Goal: Contribute content: Add original content to the website for others to see

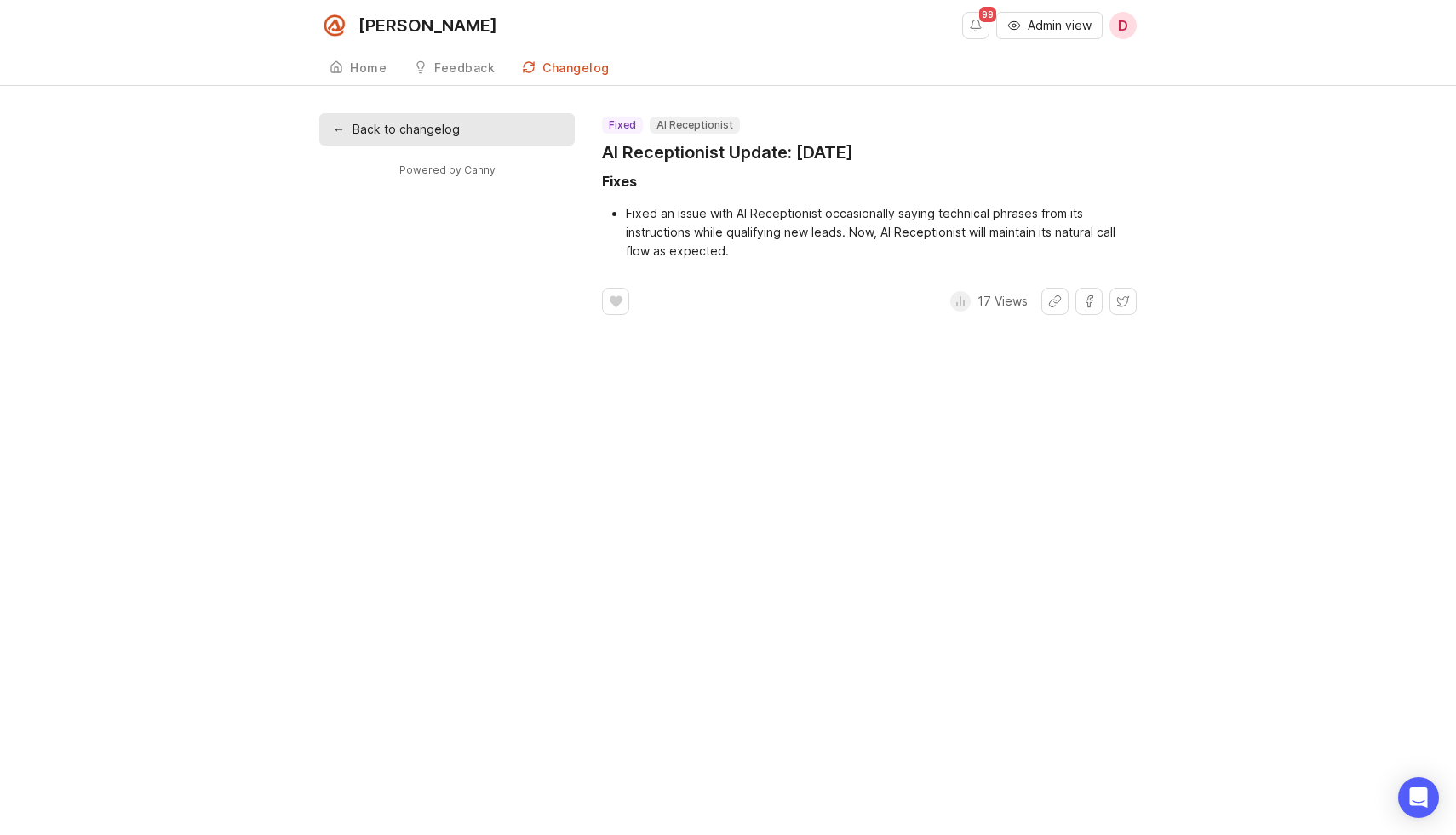
click at [1061, 23] on span "Admin view" at bounding box center [1060, 25] width 64 height 17
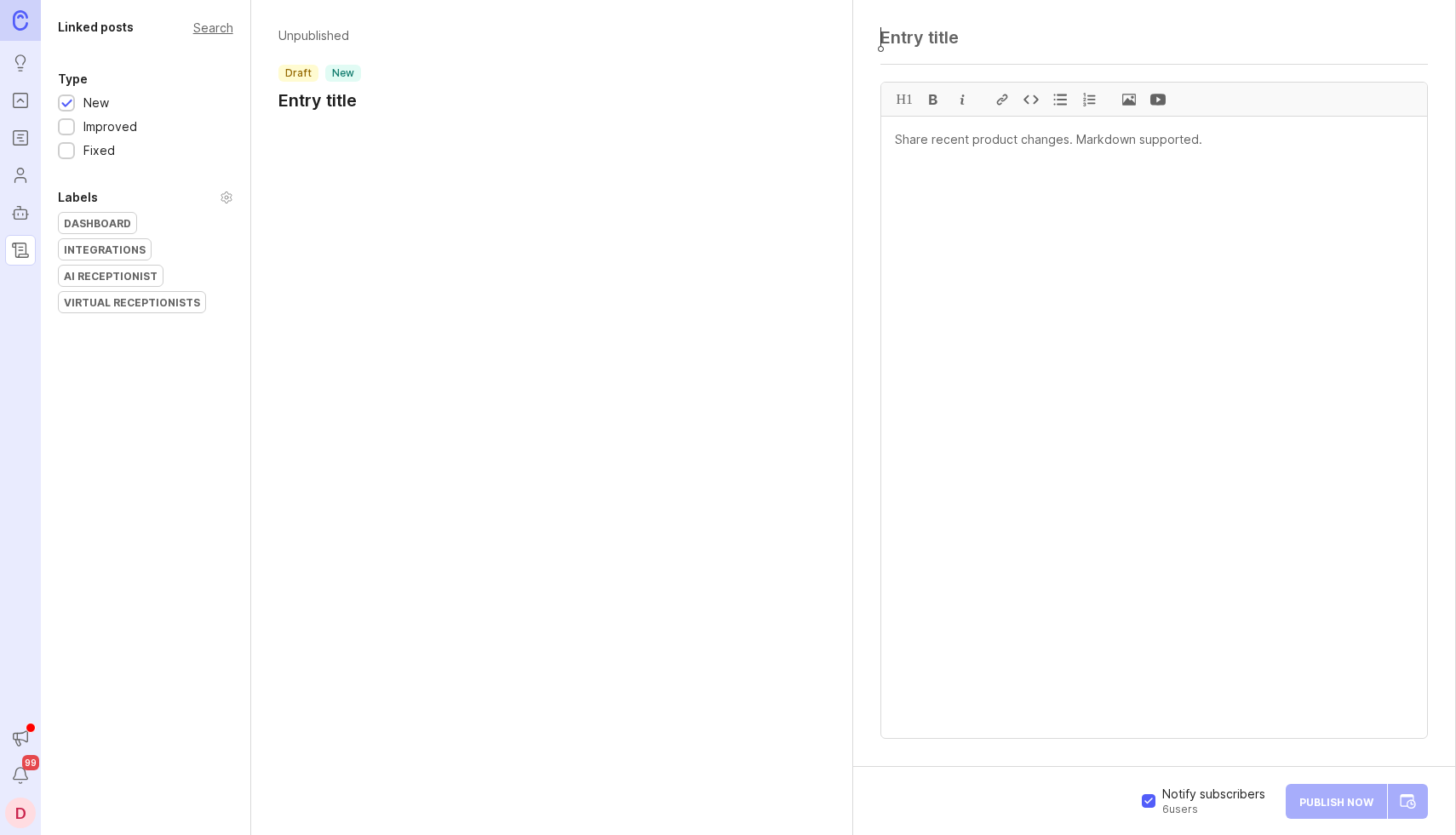
paste textarea "AI Receptionist Update: [DATE]"
type textarea "AI Receptionist Update: [DATE]"
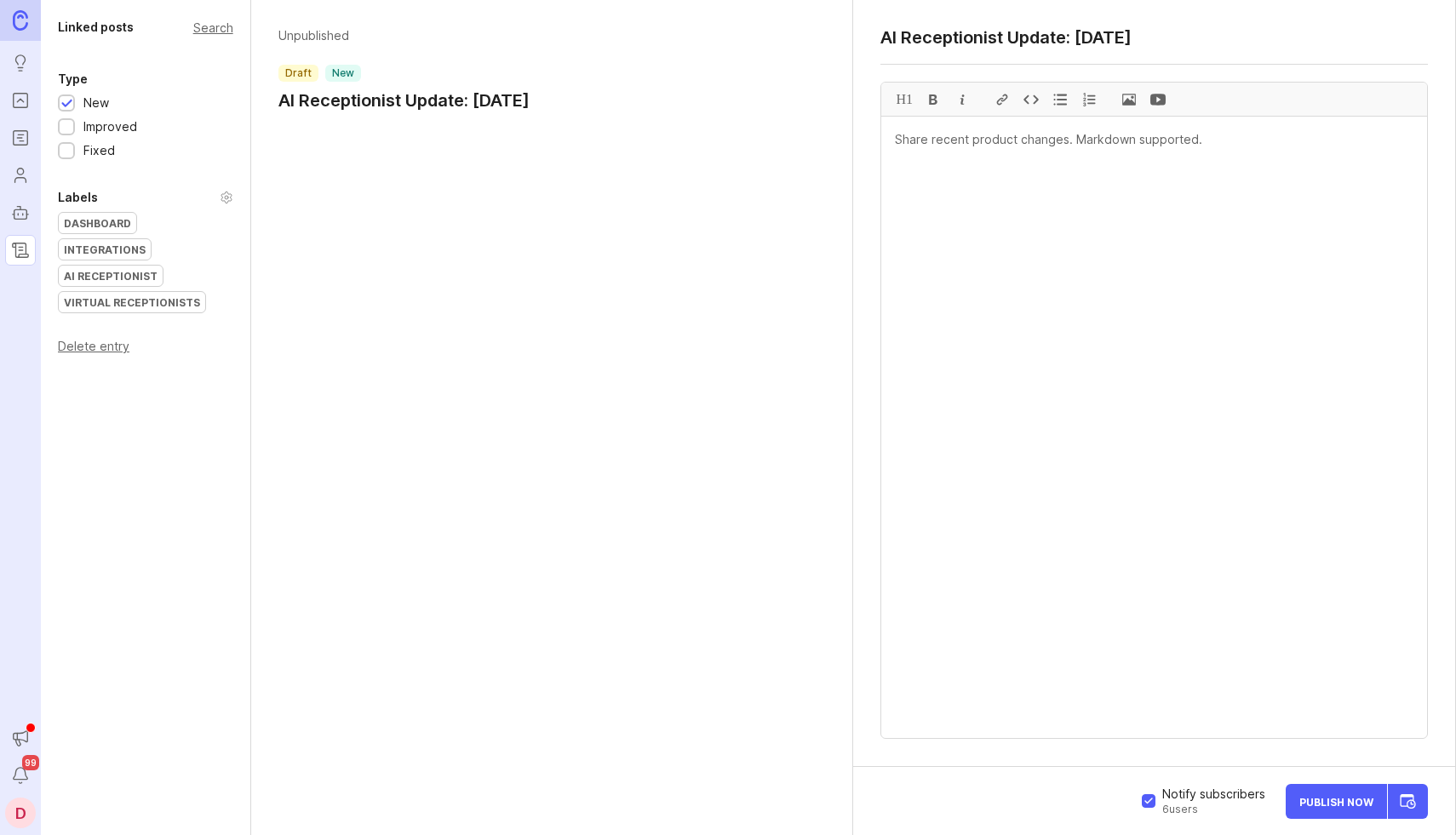
click at [1049, 145] on textarea at bounding box center [1154, 427] width 546 height 622
paste textarea "Improvements"
click at [948, 138] on textarea "Improvements" at bounding box center [1154, 427] width 546 height 622
click at [892, 91] on div "H1" at bounding box center [904, 99] width 29 height 33
click at [1015, 143] on textarea "# Improvements" at bounding box center [1154, 427] width 546 height 622
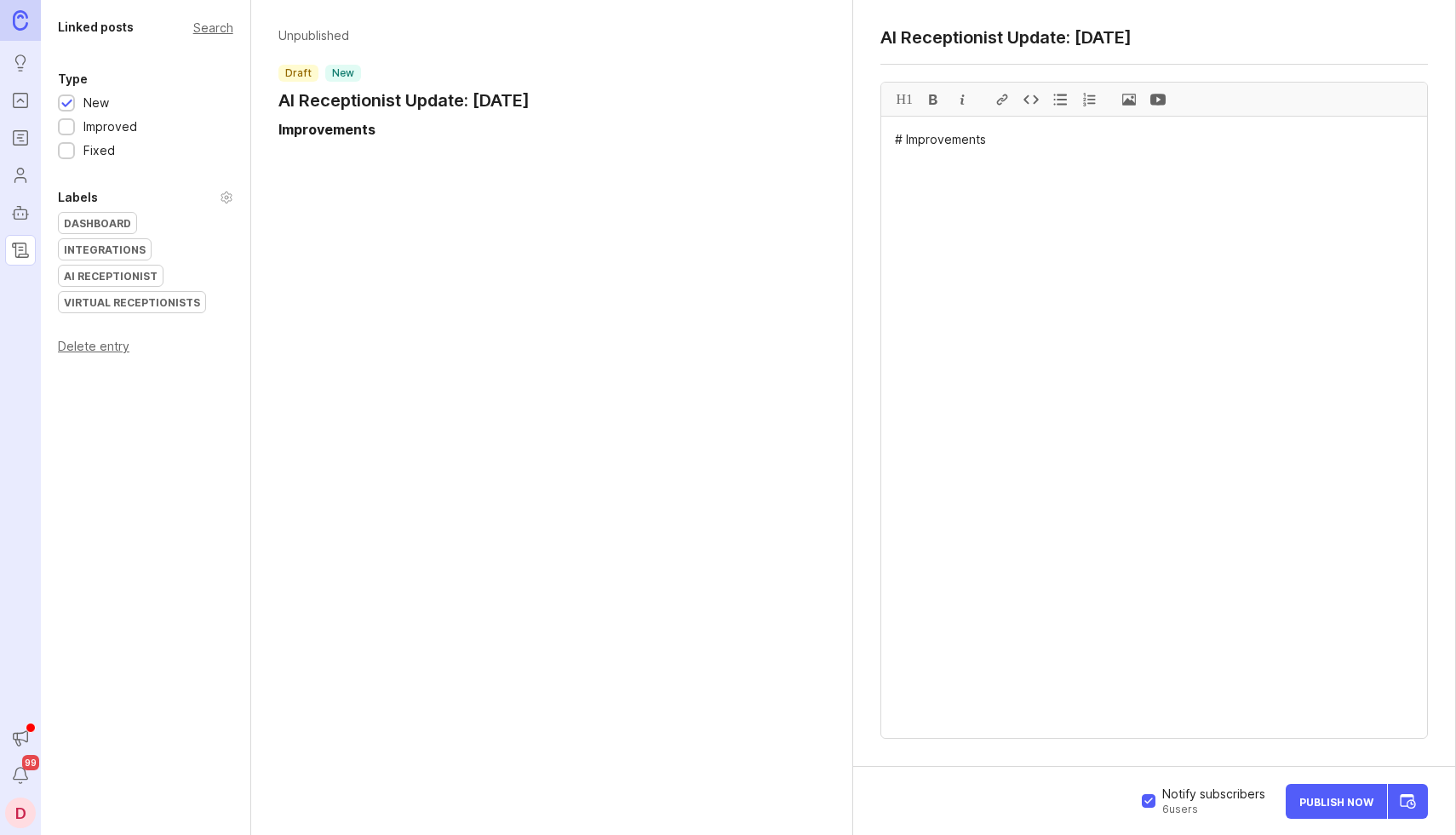
paste textarea "Simplified Contact Information Capture — We've streamlined how your AI Receptio…"
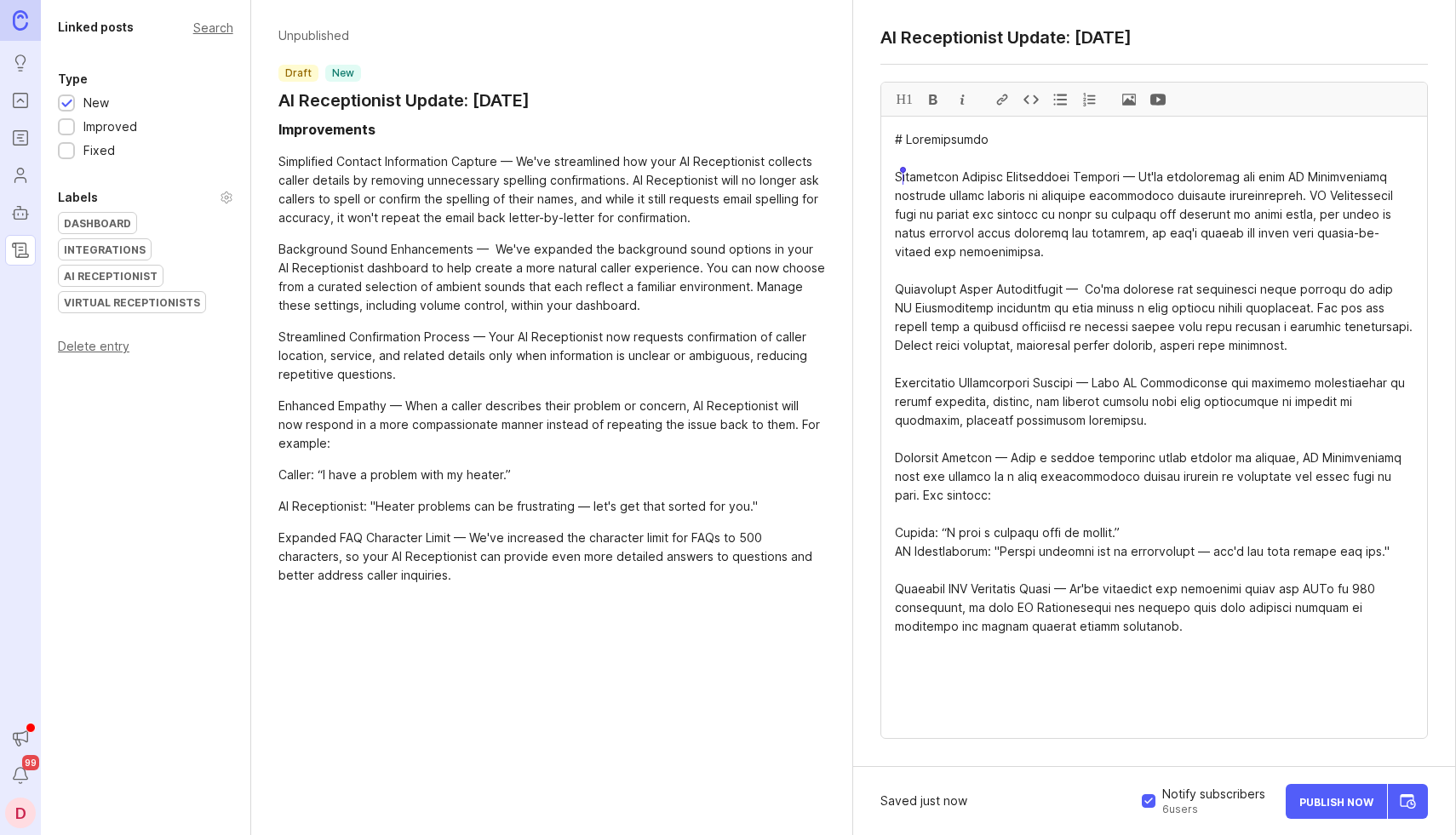
drag, startPoint x: 1113, startPoint y: 179, endPoint x: 892, endPoint y: 181, distance: 221.0
click at [892, 181] on textarea at bounding box center [1154, 427] width 546 height 622
click at [929, 102] on div at bounding box center [933, 99] width 29 height 33
drag, startPoint x: 1088, startPoint y: 291, endPoint x: 894, endPoint y: 293, distance: 194.0
click at [894, 293] on textarea at bounding box center [1154, 427] width 546 height 622
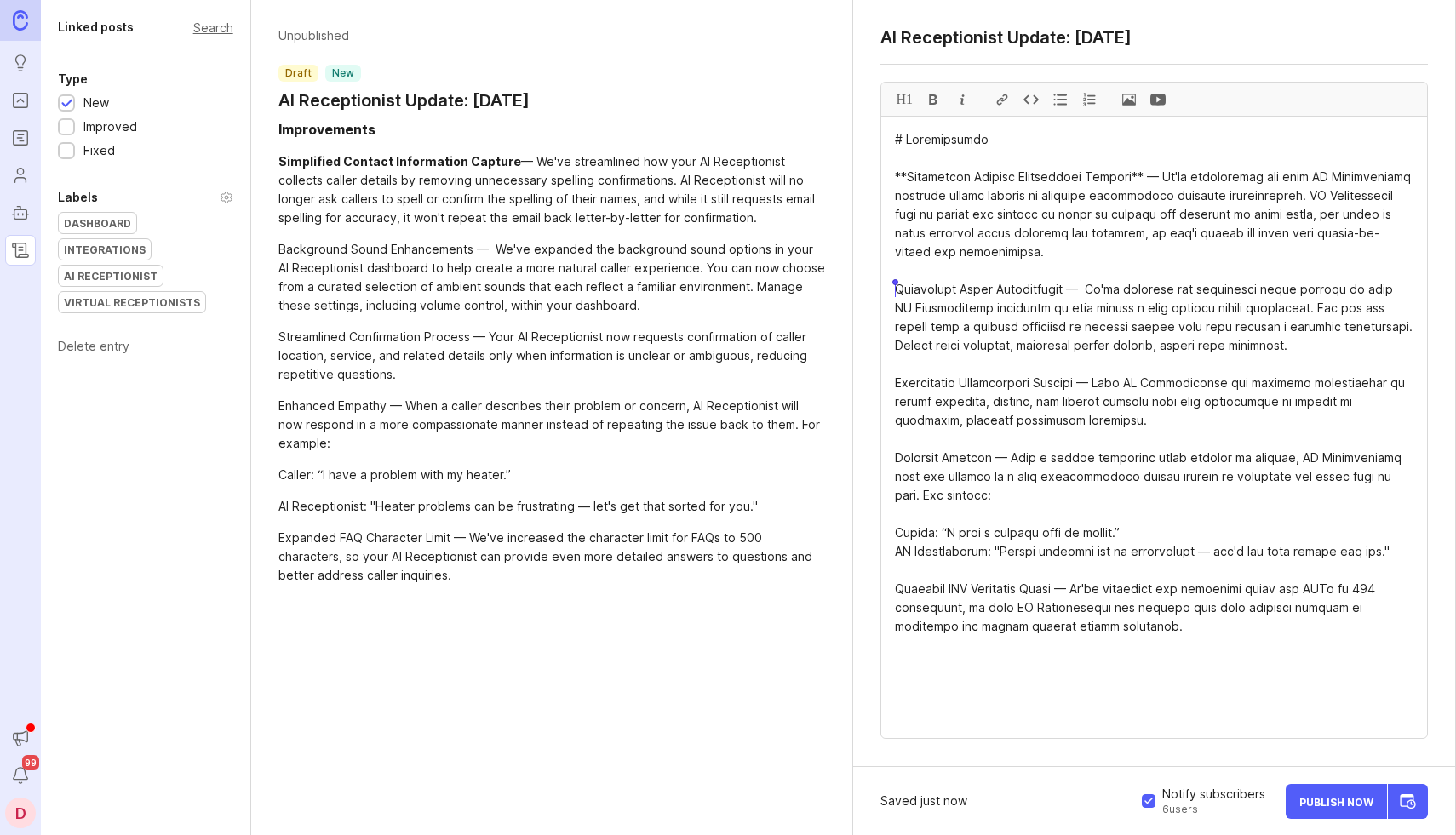
click at [930, 95] on div at bounding box center [933, 99] width 29 height 33
drag, startPoint x: 1089, startPoint y: 386, endPoint x: 893, endPoint y: 390, distance: 196.0
click at [893, 390] on textarea at bounding box center [1154, 427] width 546 height 622
click at [936, 95] on div at bounding box center [933, 99] width 29 height 33
drag, startPoint x: 1002, startPoint y: 459, endPoint x: 887, endPoint y: 456, distance: 115.0
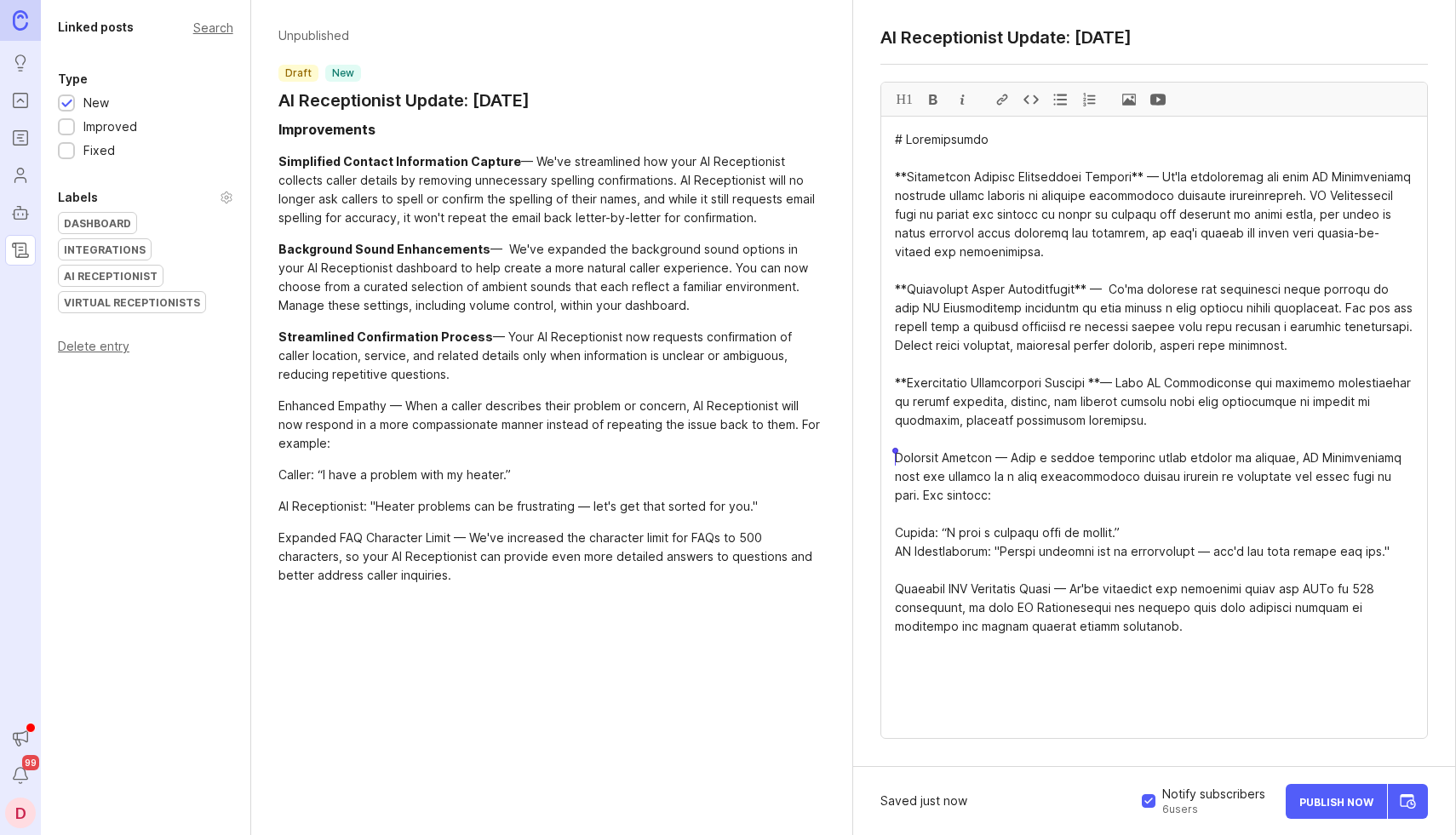
click at [887, 456] on textarea at bounding box center [1154, 427] width 546 height 622
click at [936, 100] on div at bounding box center [933, 99] width 29 height 33
drag, startPoint x: 1067, startPoint y: 591, endPoint x: 894, endPoint y: 590, distance: 173.0
click at [894, 590] on textarea at bounding box center [1154, 427] width 546 height 622
click at [930, 101] on div at bounding box center [933, 99] width 29 height 33
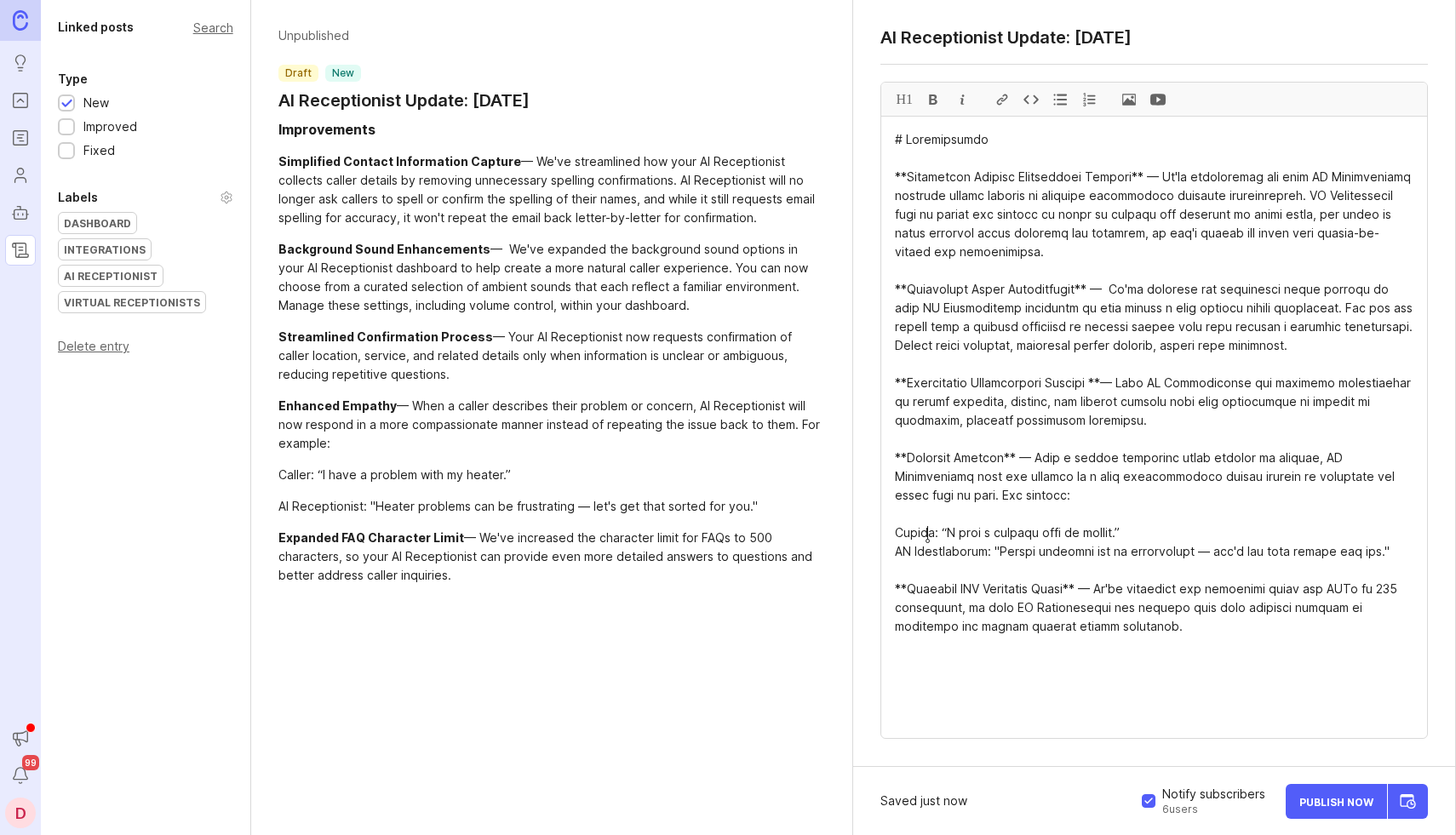
click at [926, 531] on textarea at bounding box center [1154, 427] width 546 height 622
click at [903, 528] on textarea at bounding box center [1154, 427] width 546 height 622
click at [898, 531] on textarea at bounding box center [1154, 427] width 546 height 622
type textarea "# Improvements **Simplified Contact Information Capture** — We've streamlined h…"
click at [898, 532] on textarea at bounding box center [1154, 427] width 546 height 622
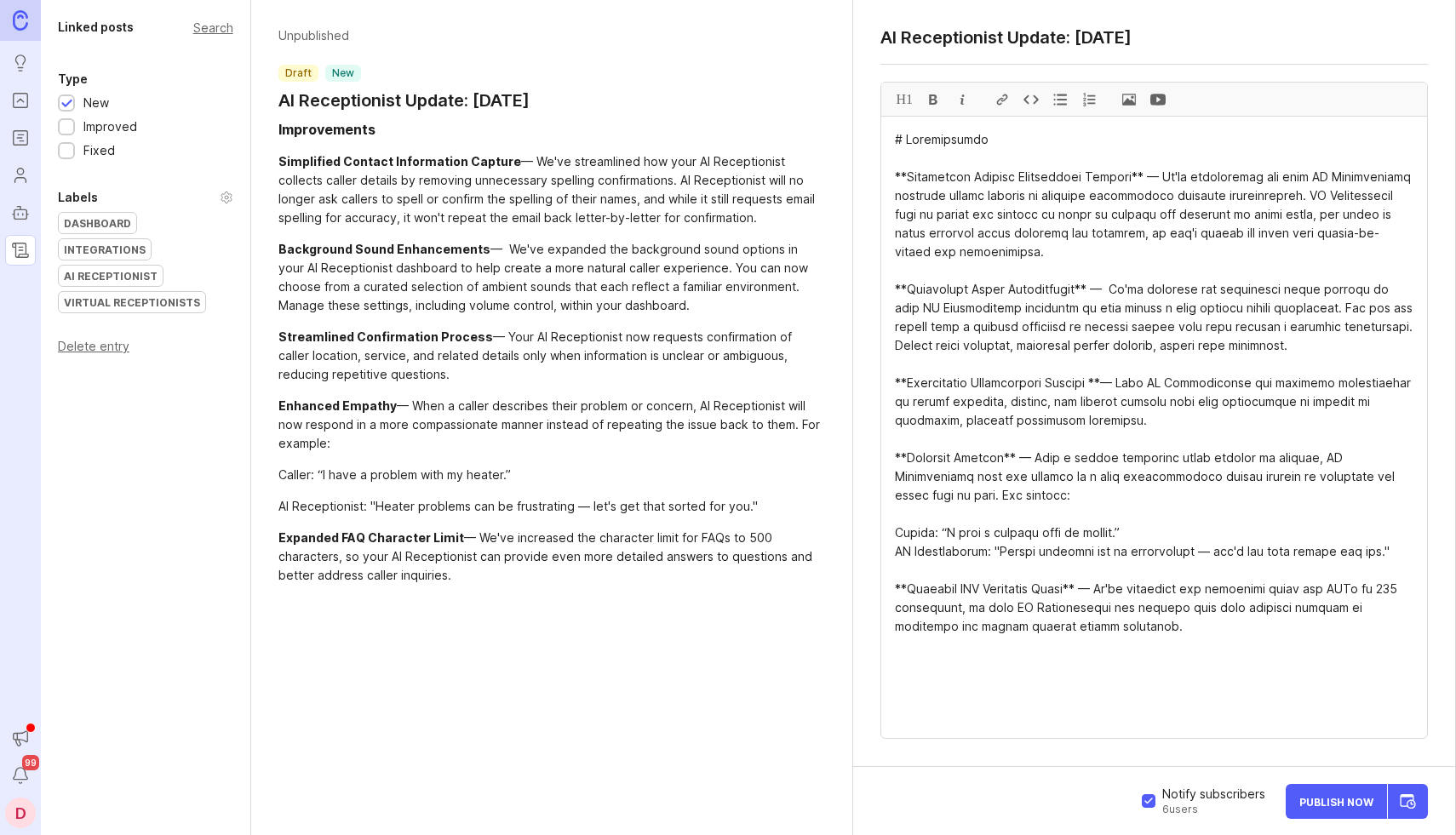
click at [1037, 98] on div at bounding box center [1031, 99] width 29 height 33
click at [910, 535] on textarea at bounding box center [1154, 427] width 546 height 622
click at [957, 102] on div at bounding box center [962, 99] width 29 height 33
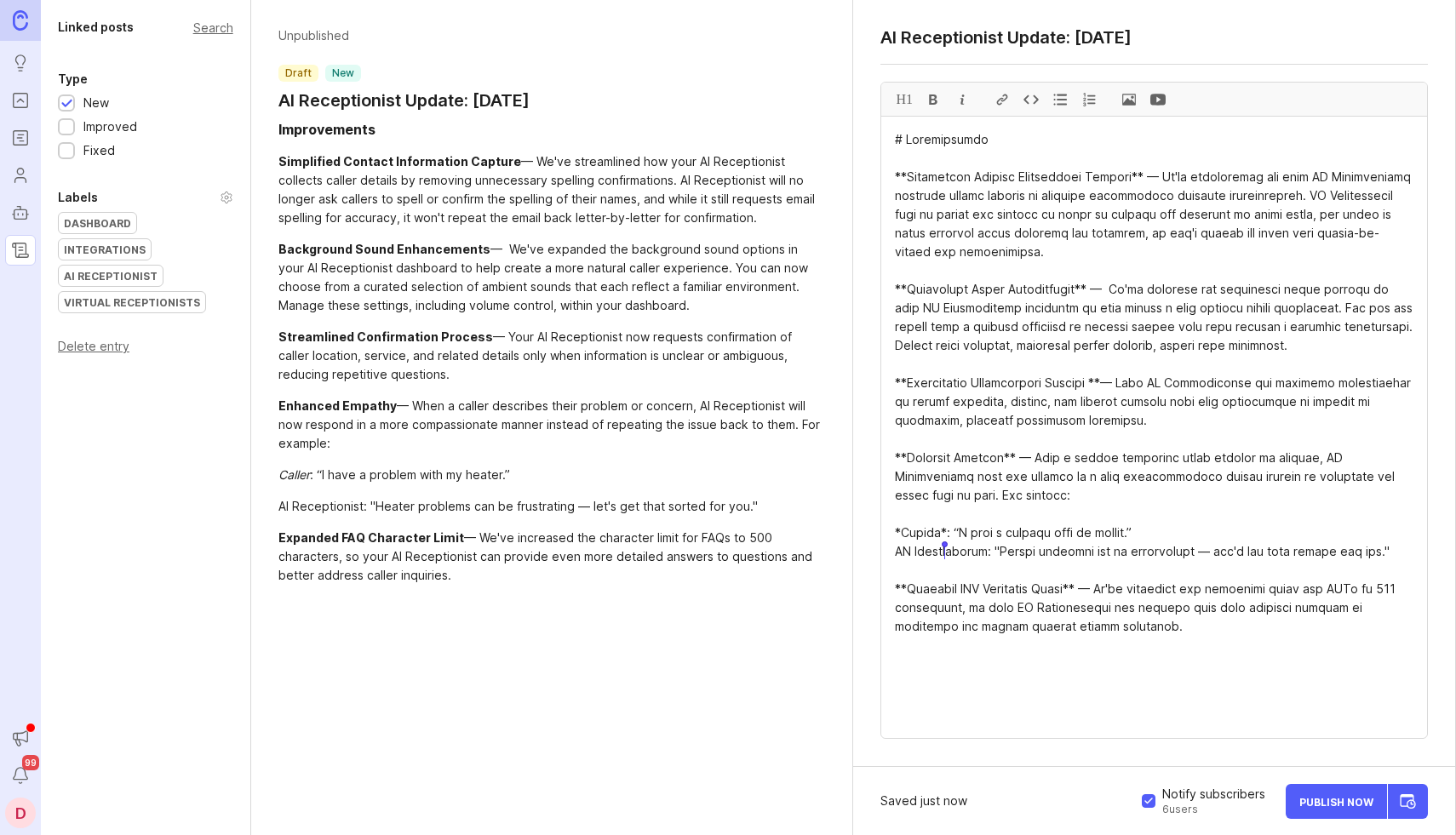
drag, startPoint x: 980, startPoint y: 553, endPoint x: 877, endPoint y: 553, distance: 103.0
click at [877, 553] on div "AI Receptionist Update: August 28, 2025 H1" at bounding box center [1154, 384] width 602 height 767
click at [961, 99] on div at bounding box center [962, 99] width 29 height 33
click at [979, 409] on textarea at bounding box center [1154, 427] width 546 height 622
click at [1030, 667] on textarea at bounding box center [1154, 427] width 546 height 622
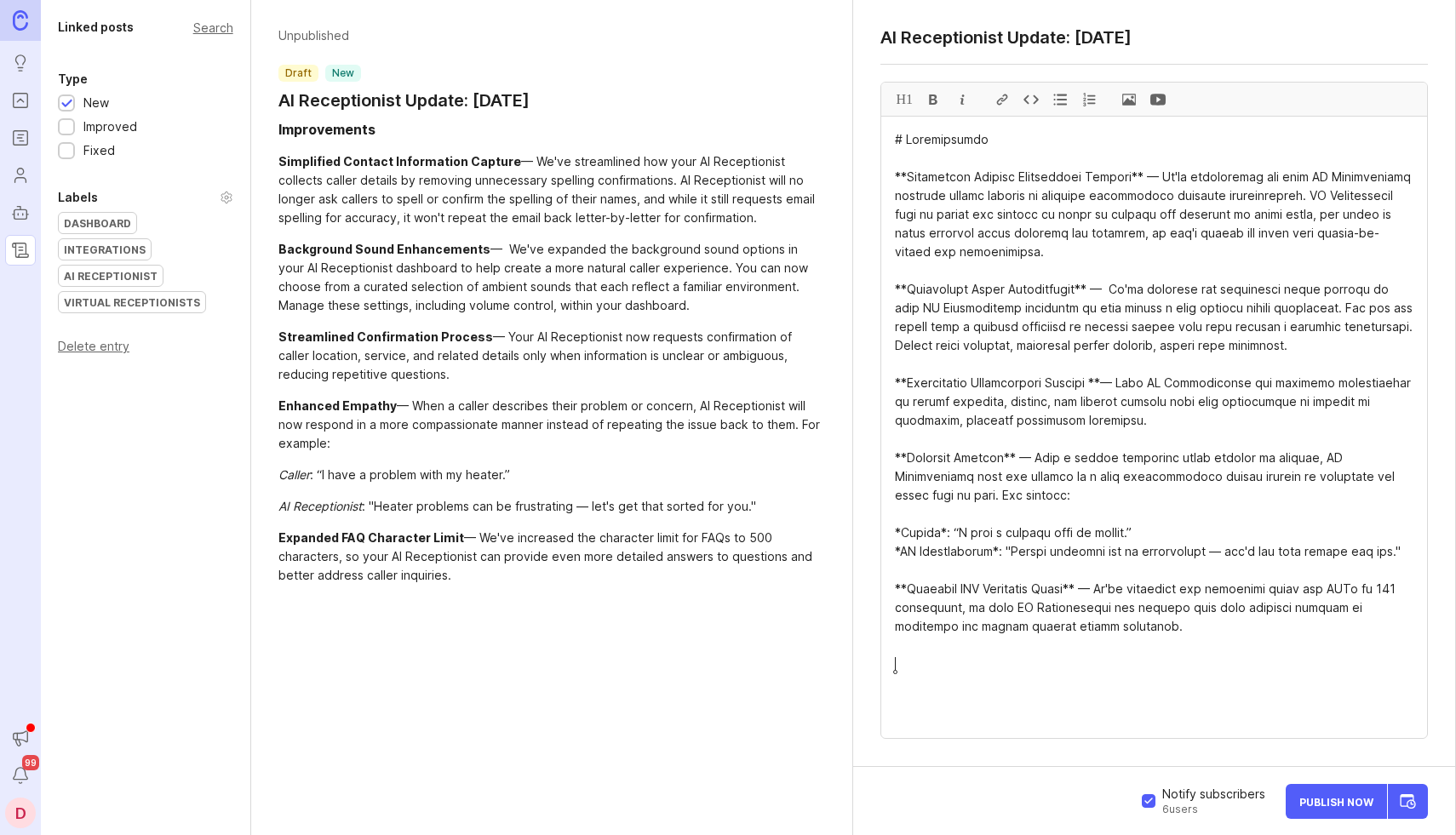
paste textarea "Fixes"
click at [908, 107] on div "H1" at bounding box center [904, 99] width 29 height 33
click at [954, 699] on textarea at bounding box center [1154, 427] width 546 height 622
paste textarea "Fixed a bug that allowed pre-generated FAQs to exceed the FAQ character limit. …"
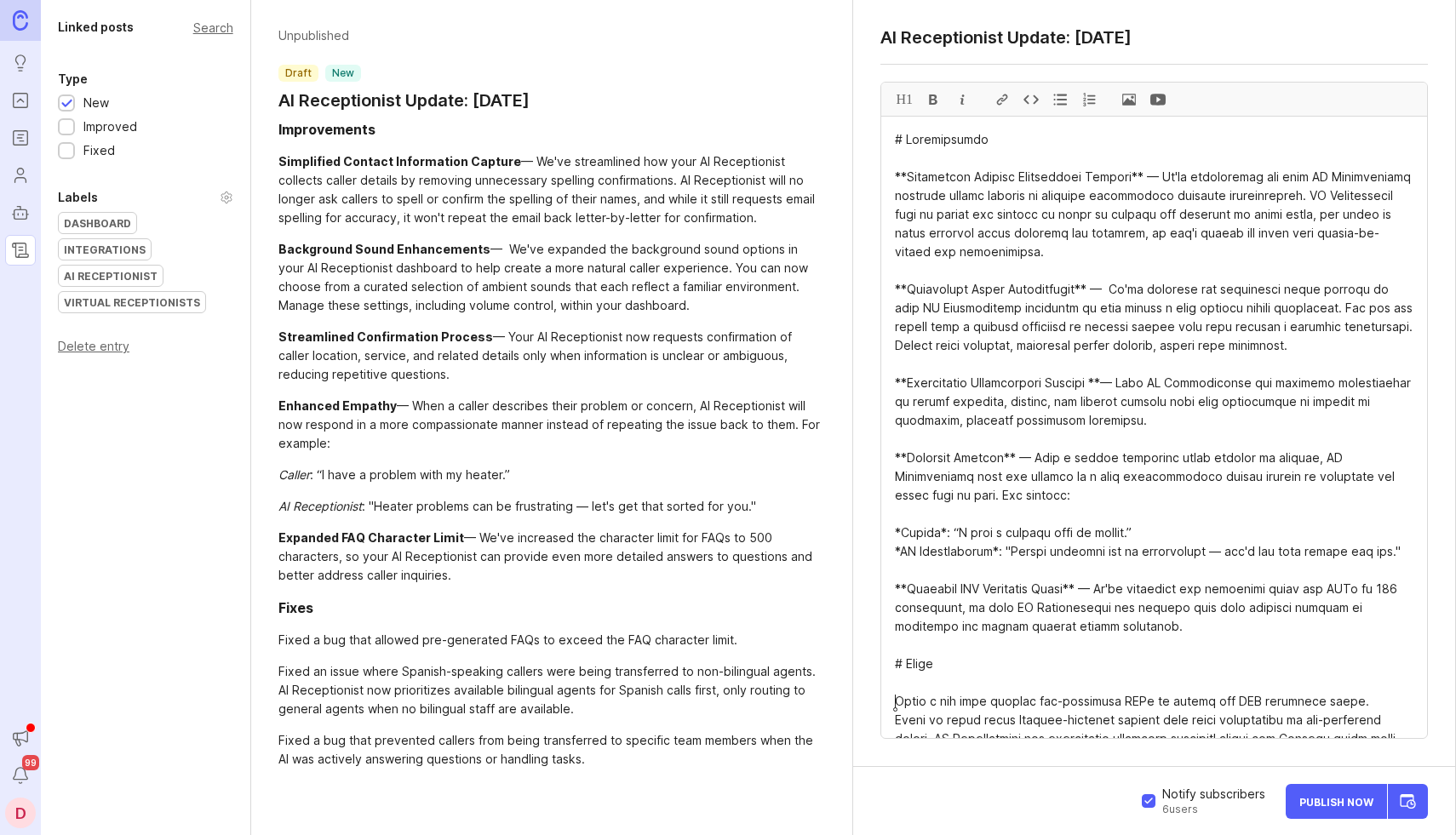
scroll to position [118, 0]
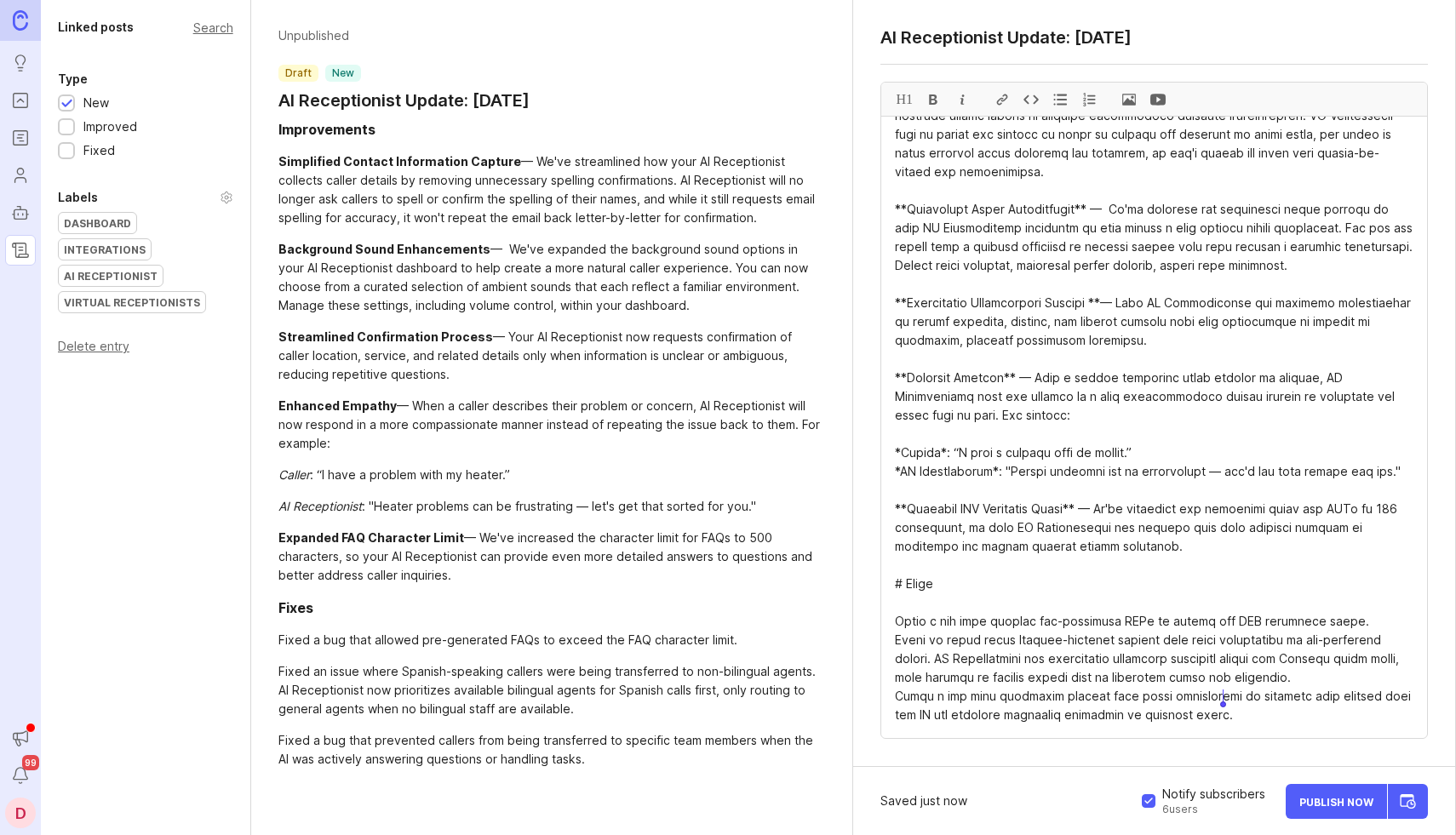
drag, startPoint x: 896, startPoint y: 601, endPoint x: 1227, endPoint y: 711, distance: 348.8
click at [1227, 711] on textarea at bounding box center [1154, 427] width 546 height 622
click at [1055, 102] on div at bounding box center [1060, 99] width 29 height 33
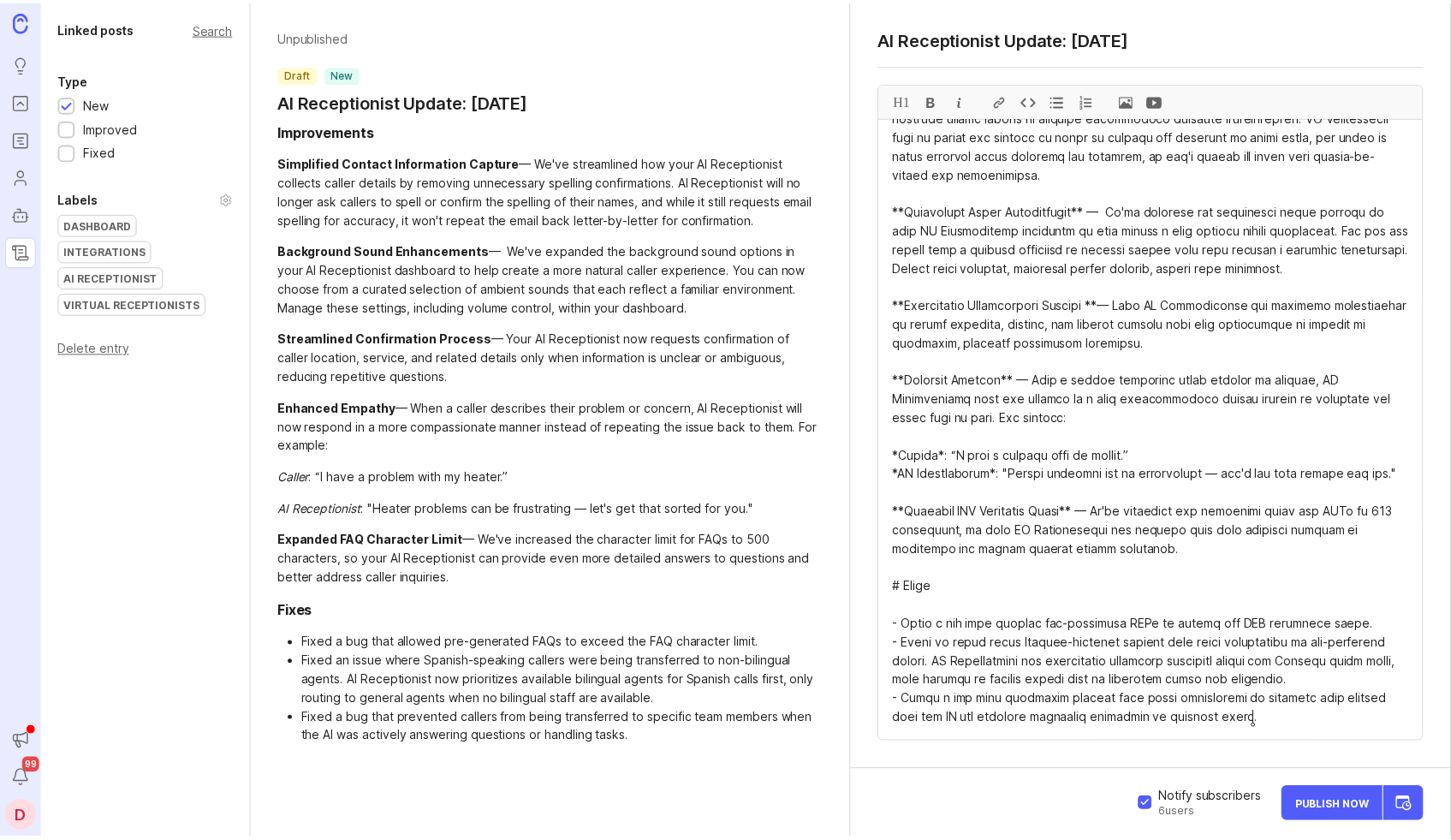
scroll to position [99, 0]
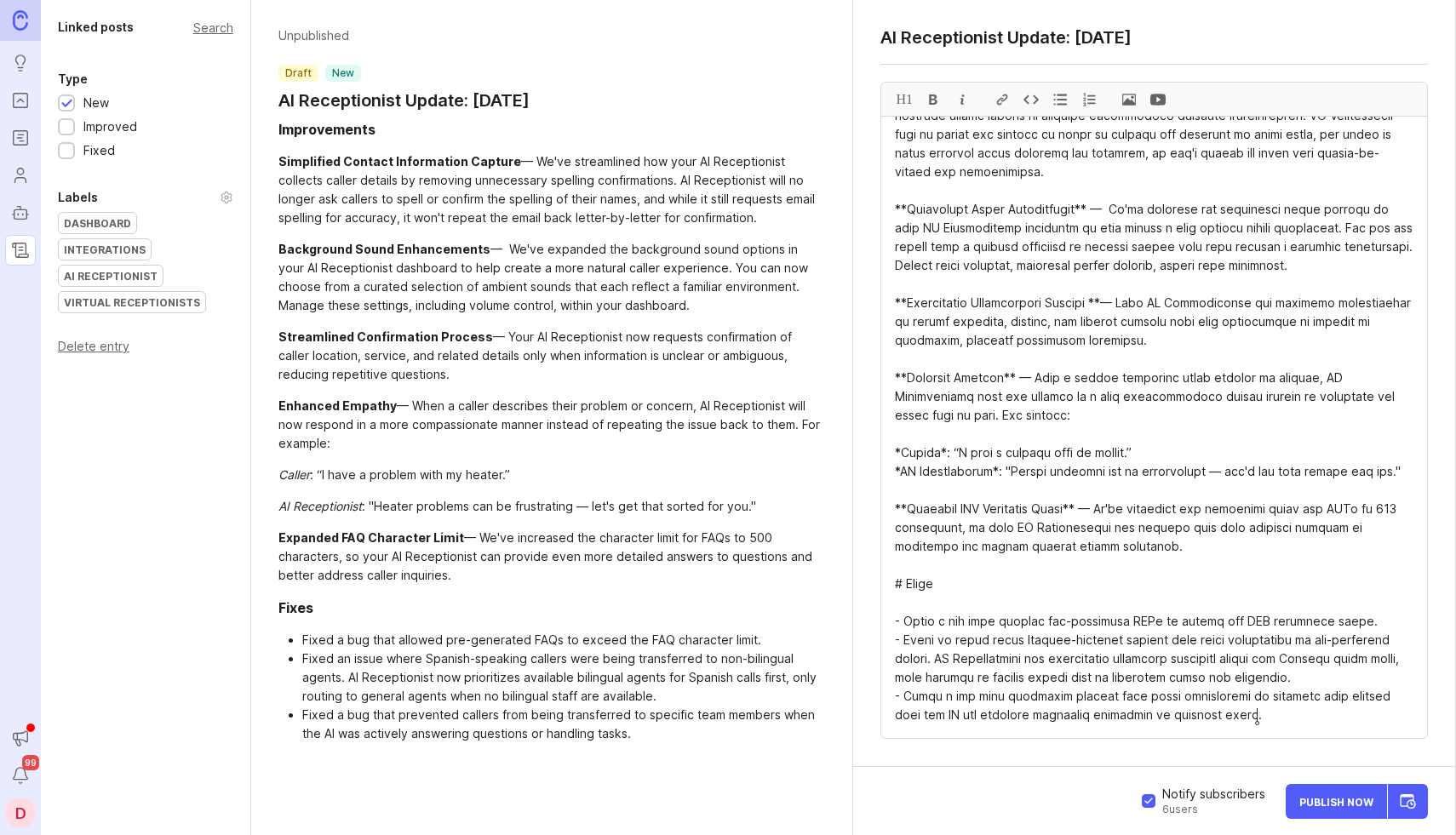
type textarea "# Improvements **Simplified Contact Information Capture** — We've streamlined h…"
click at [67, 101] on div at bounding box center [67, 104] width 11 height 13
click at [112, 265] on div "AI Receptionist" at bounding box center [110, 276] width 103 height 21
click at [67, 124] on div at bounding box center [67, 128] width 11 height 13
click at [67, 151] on div at bounding box center [67, 152] width 11 height 13
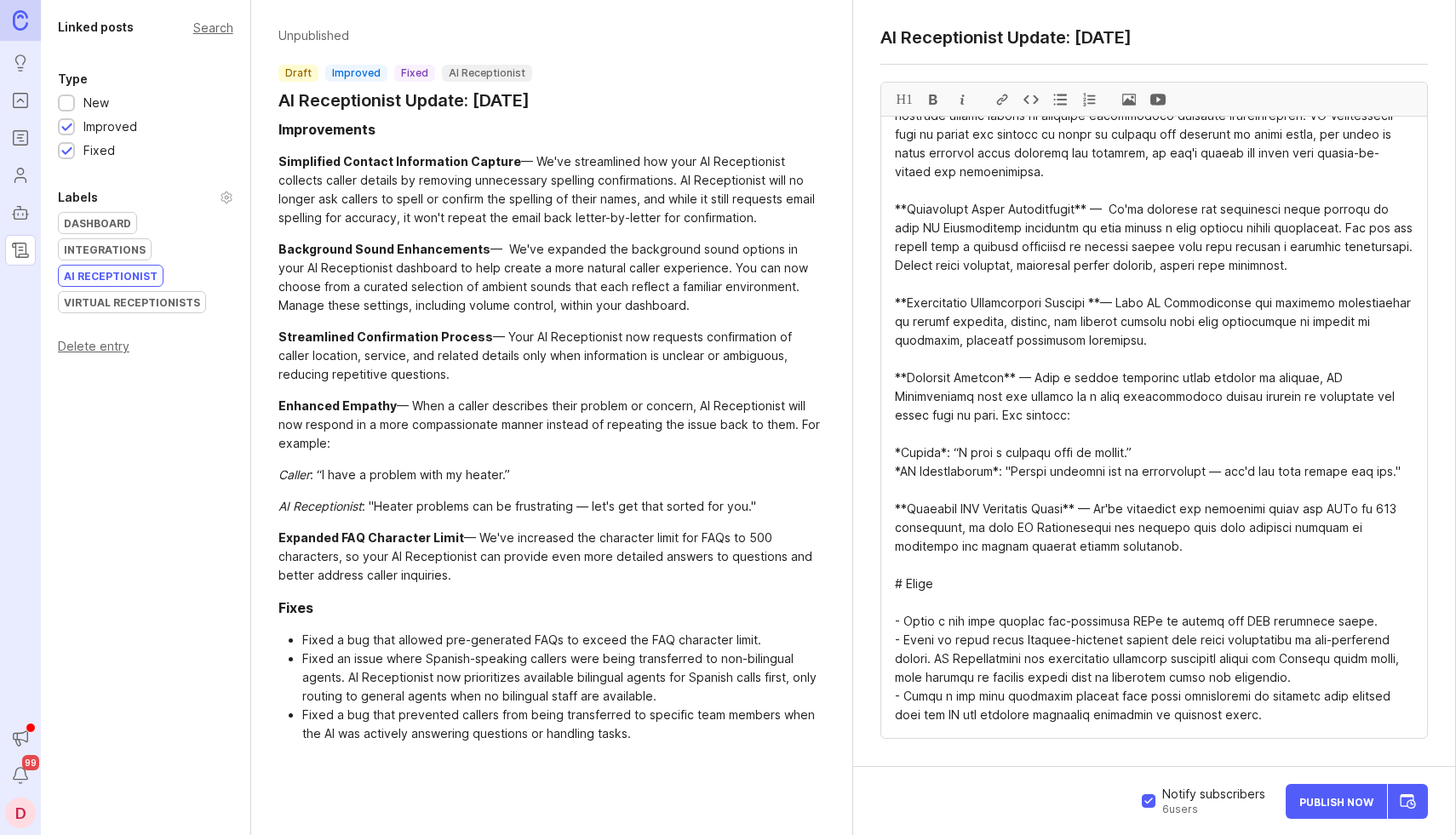
click at [1303, 807] on span "Publish Now" at bounding box center [1336, 801] width 74 height 11
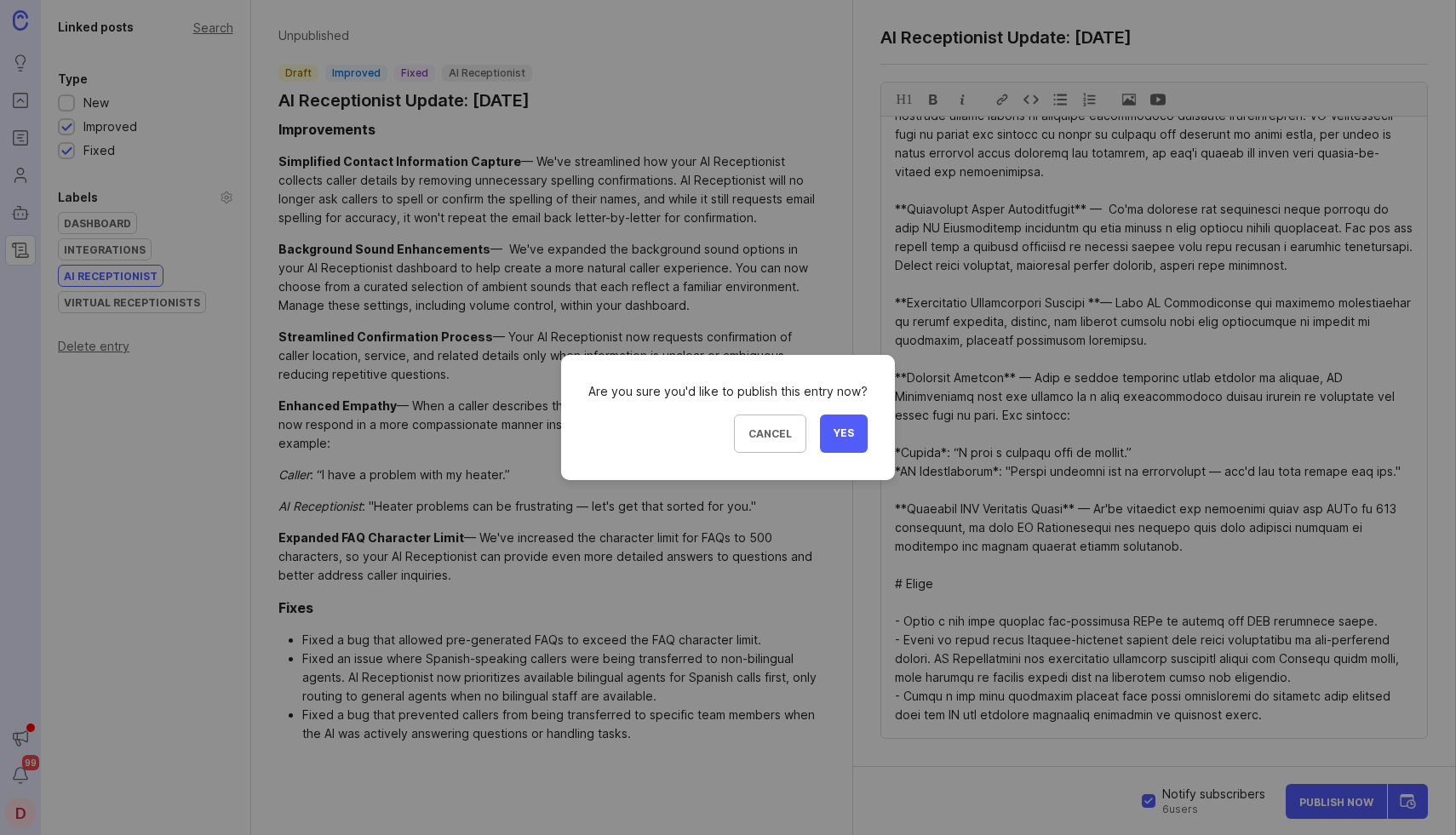
click at [858, 435] on button "Yes" at bounding box center [844, 433] width 48 height 39
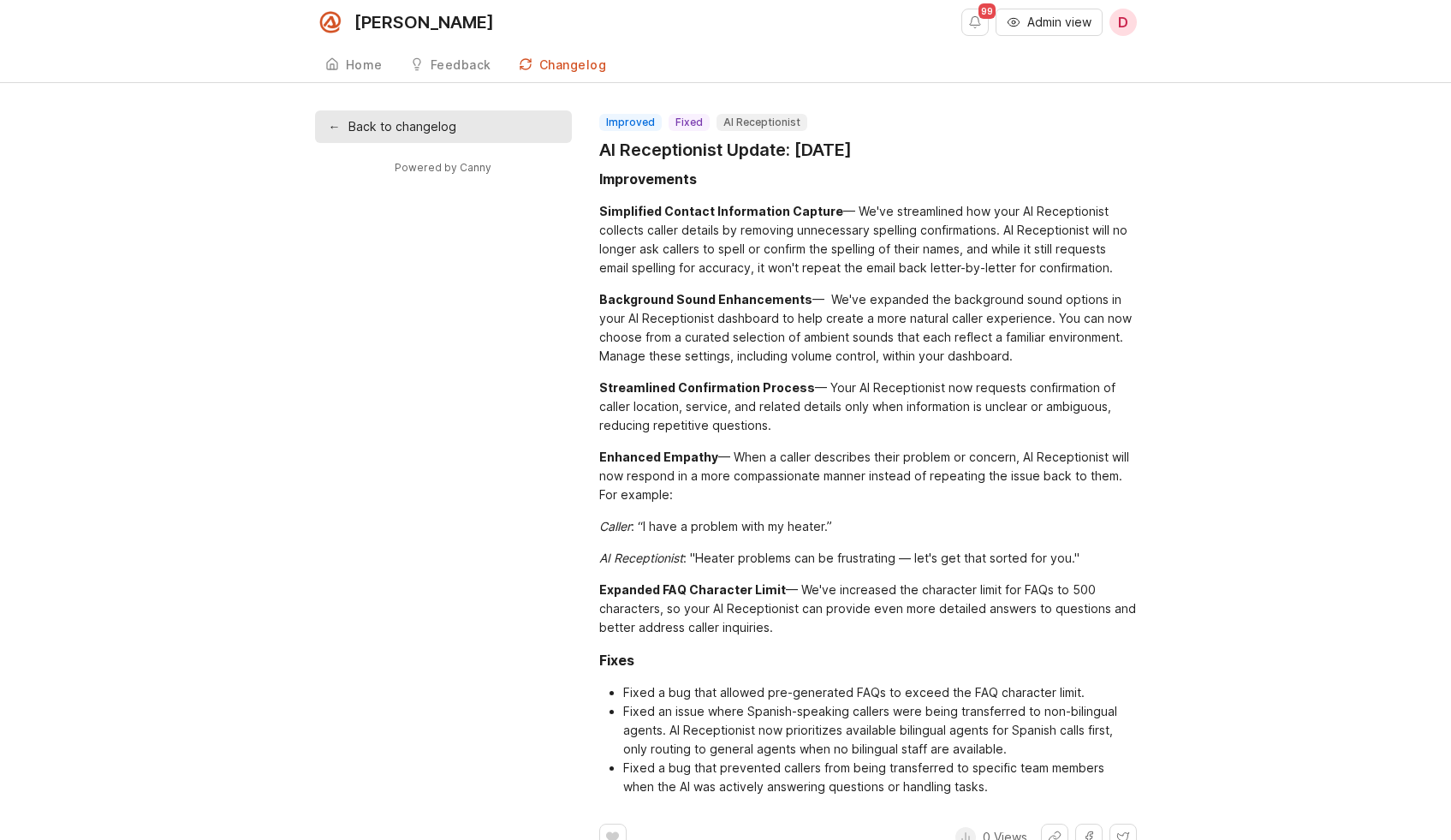
scroll to position [50, 0]
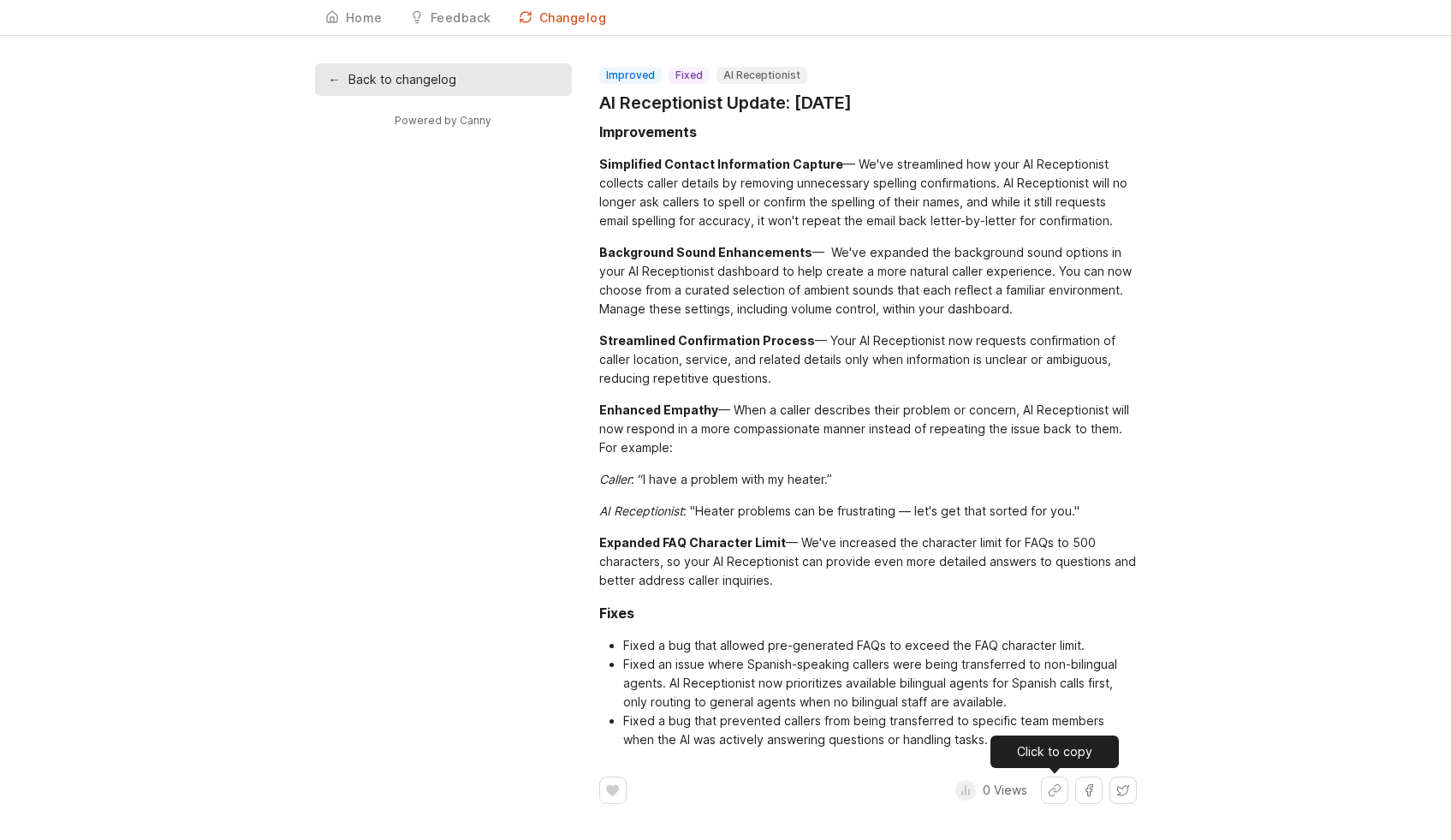
click at [1057, 782] on button "Share link" at bounding box center [1055, 790] width 27 height 27
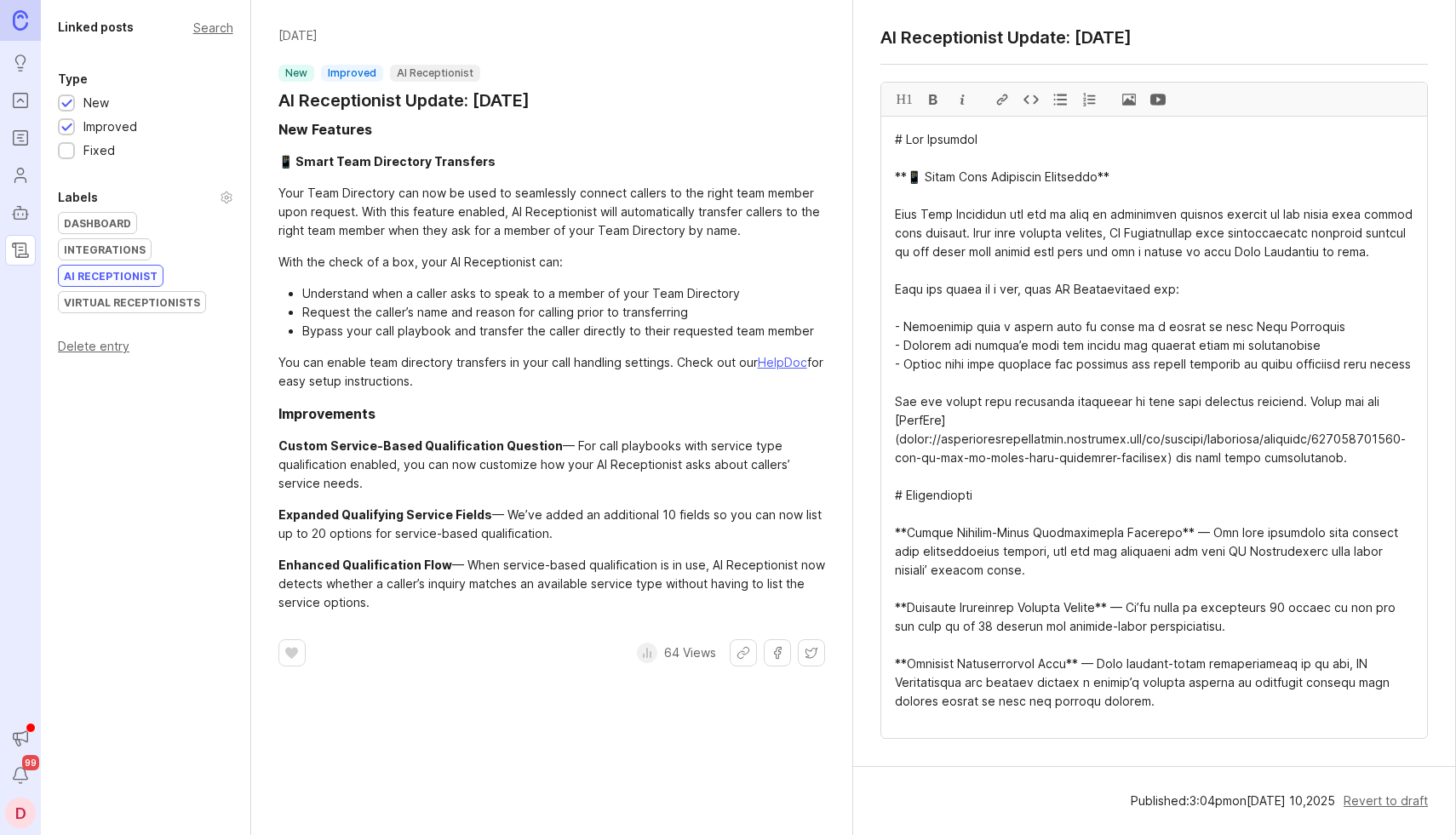
click at [29, 255] on icon "Changelog" at bounding box center [21, 250] width 19 height 21
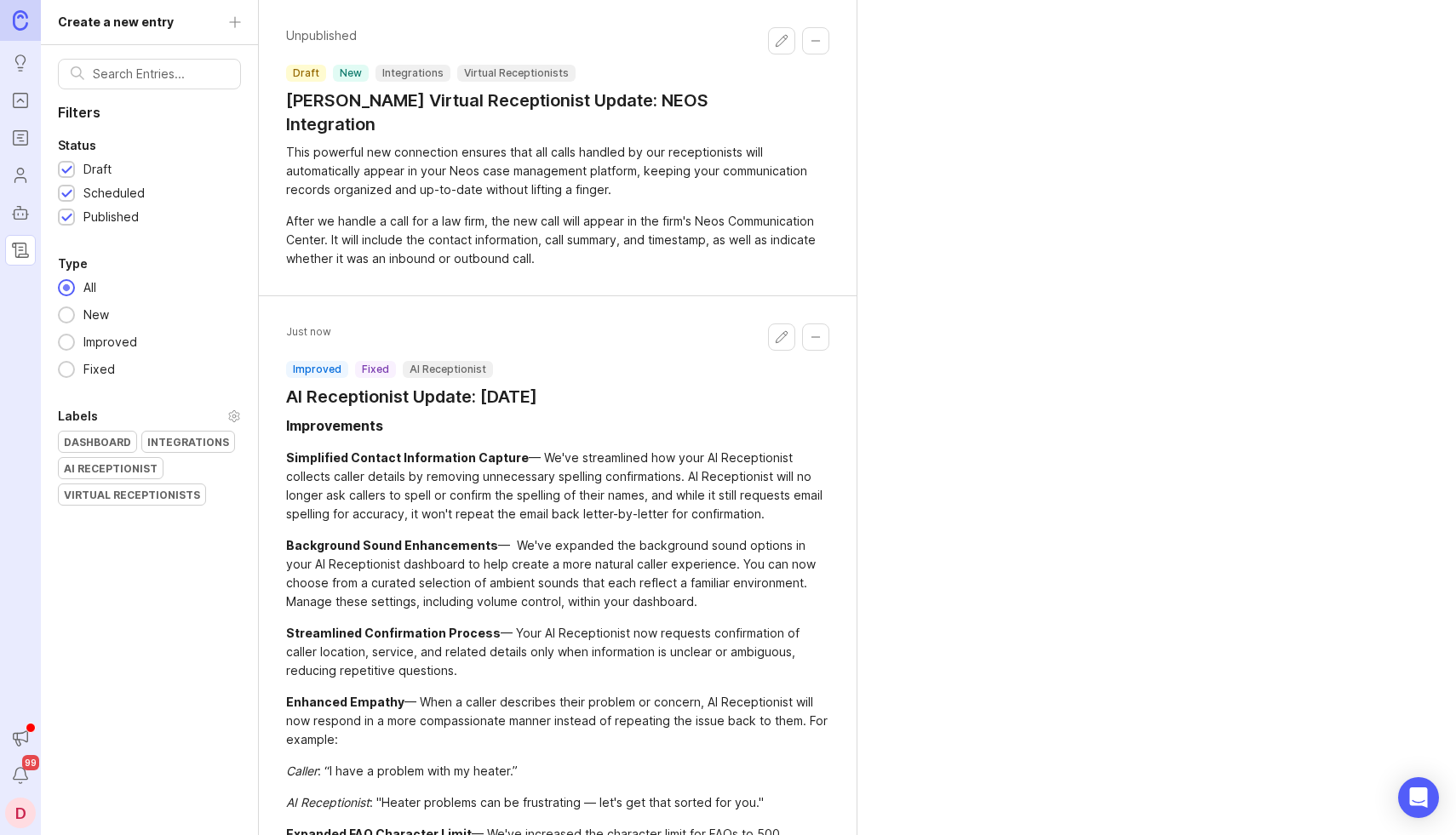
click at [18, 249] on icon "Changelog" at bounding box center [21, 250] width 19 height 21
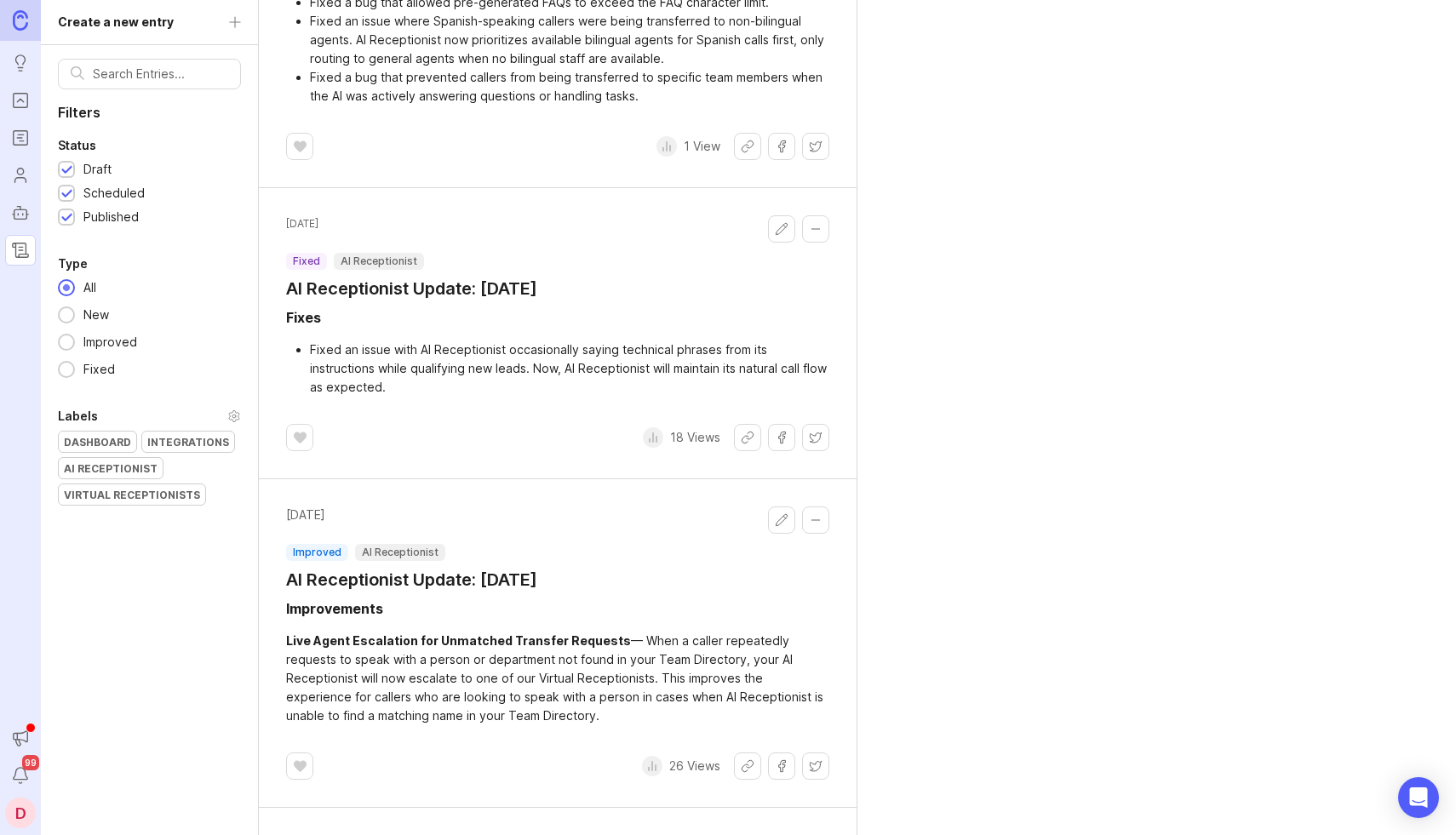
scroll to position [952, 0]
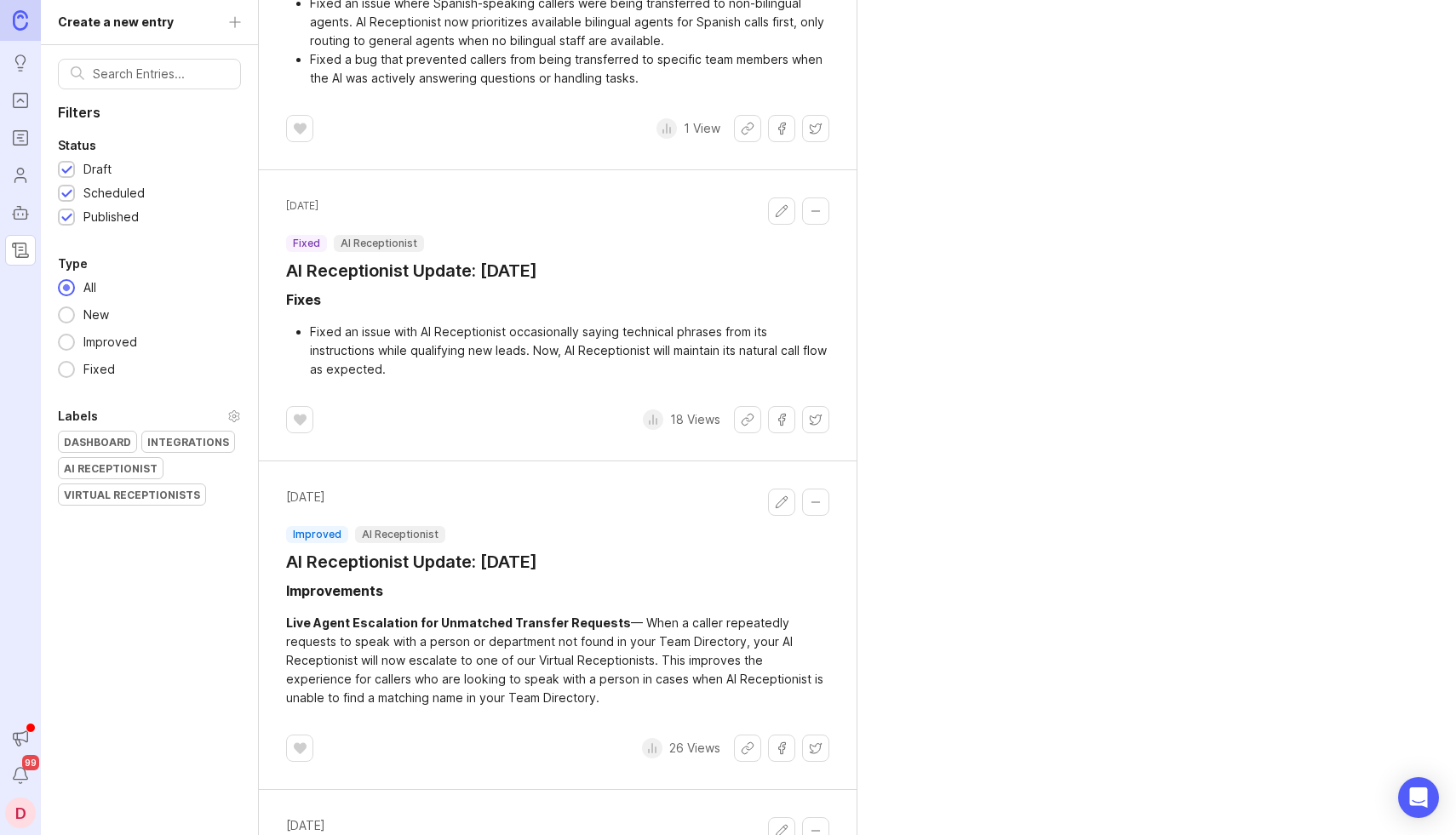
click at [391, 259] on h1 "AI Receptionist Update: [DATE]" at bounding box center [411, 270] width 251 height 24
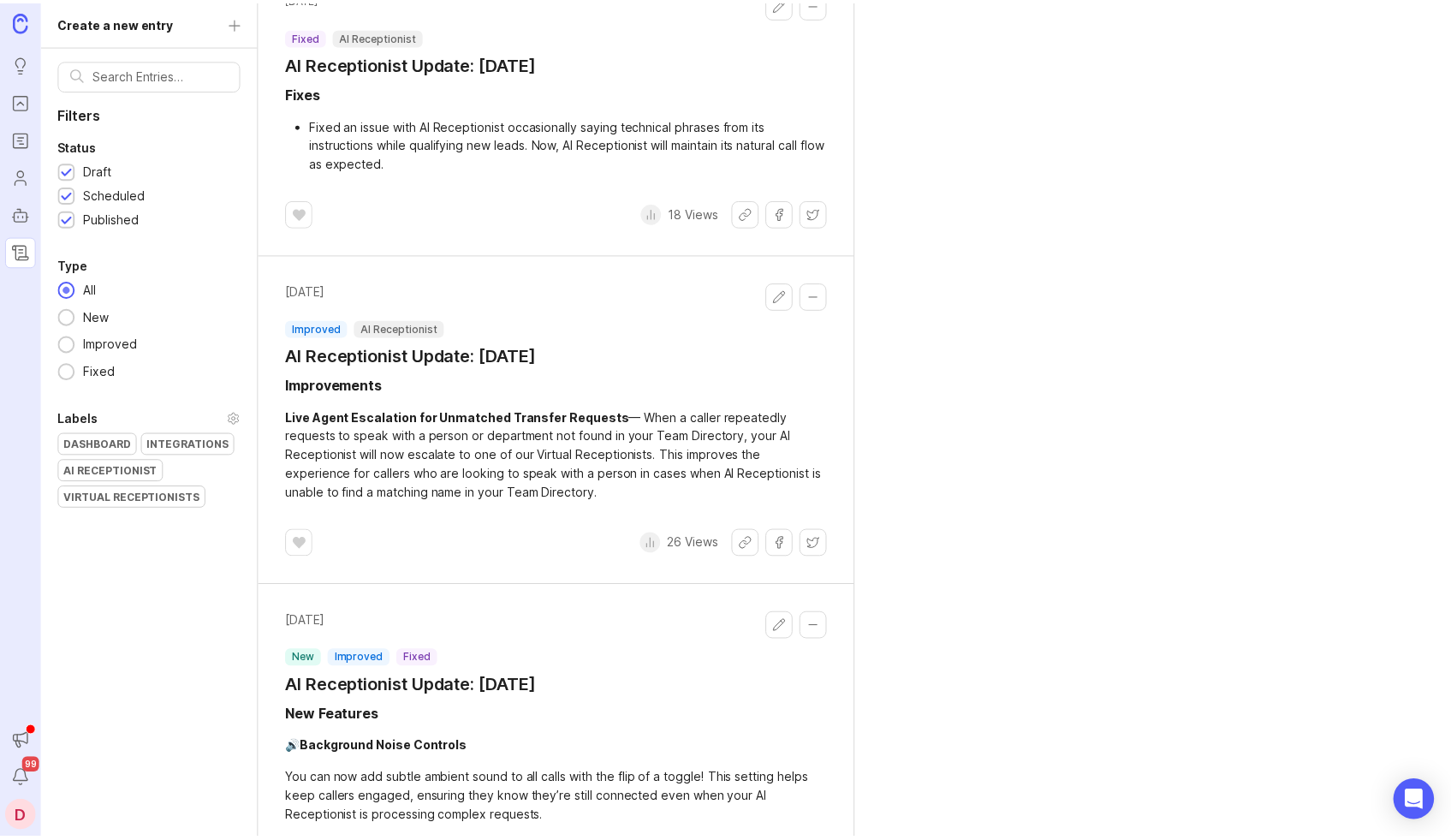
scroll to position [1695, 0]
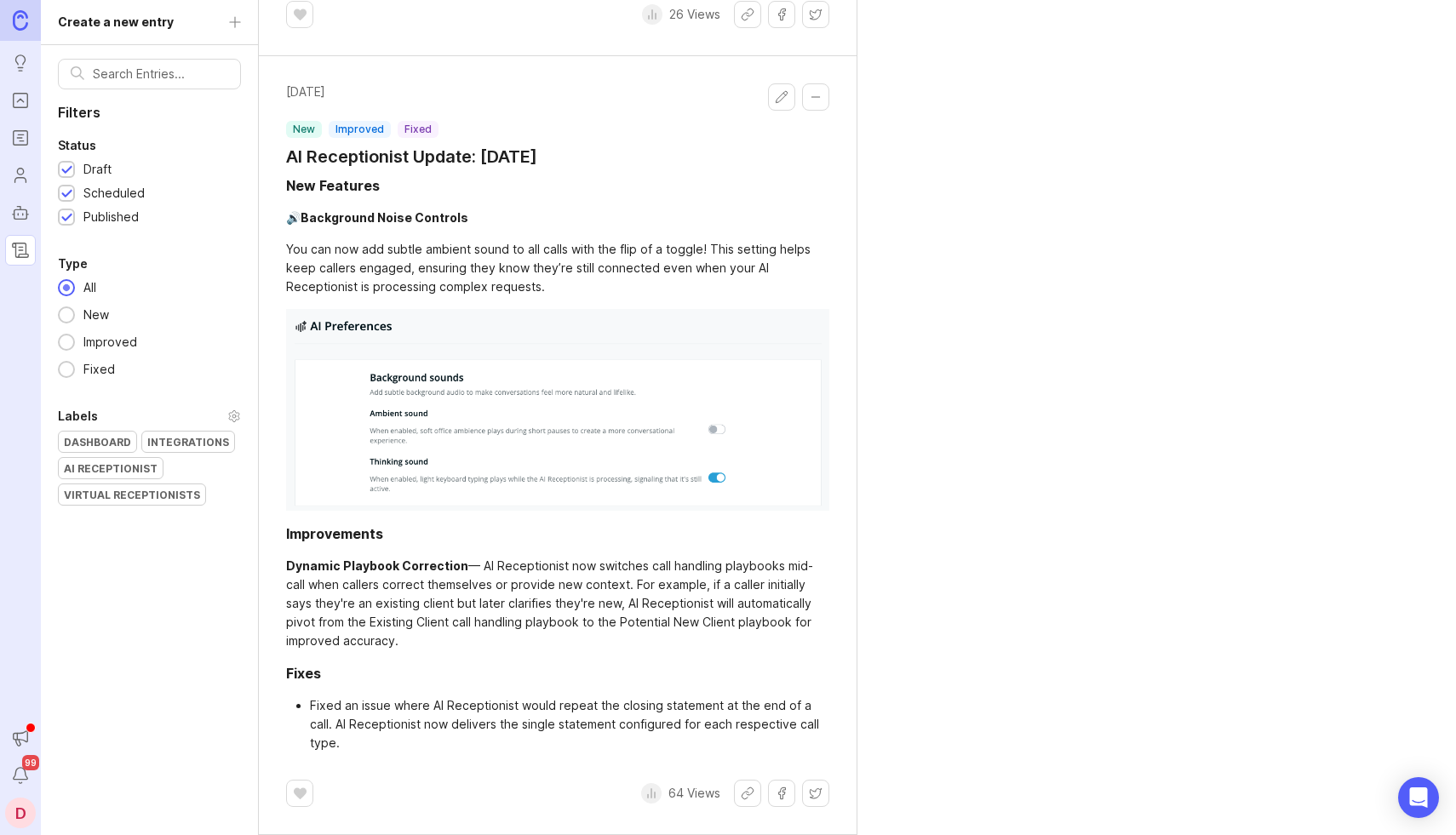
click at [386, 145] on h1 "AI Receptionist Update: [DATE]" at bounding box center [411, 156] width 251 height 24
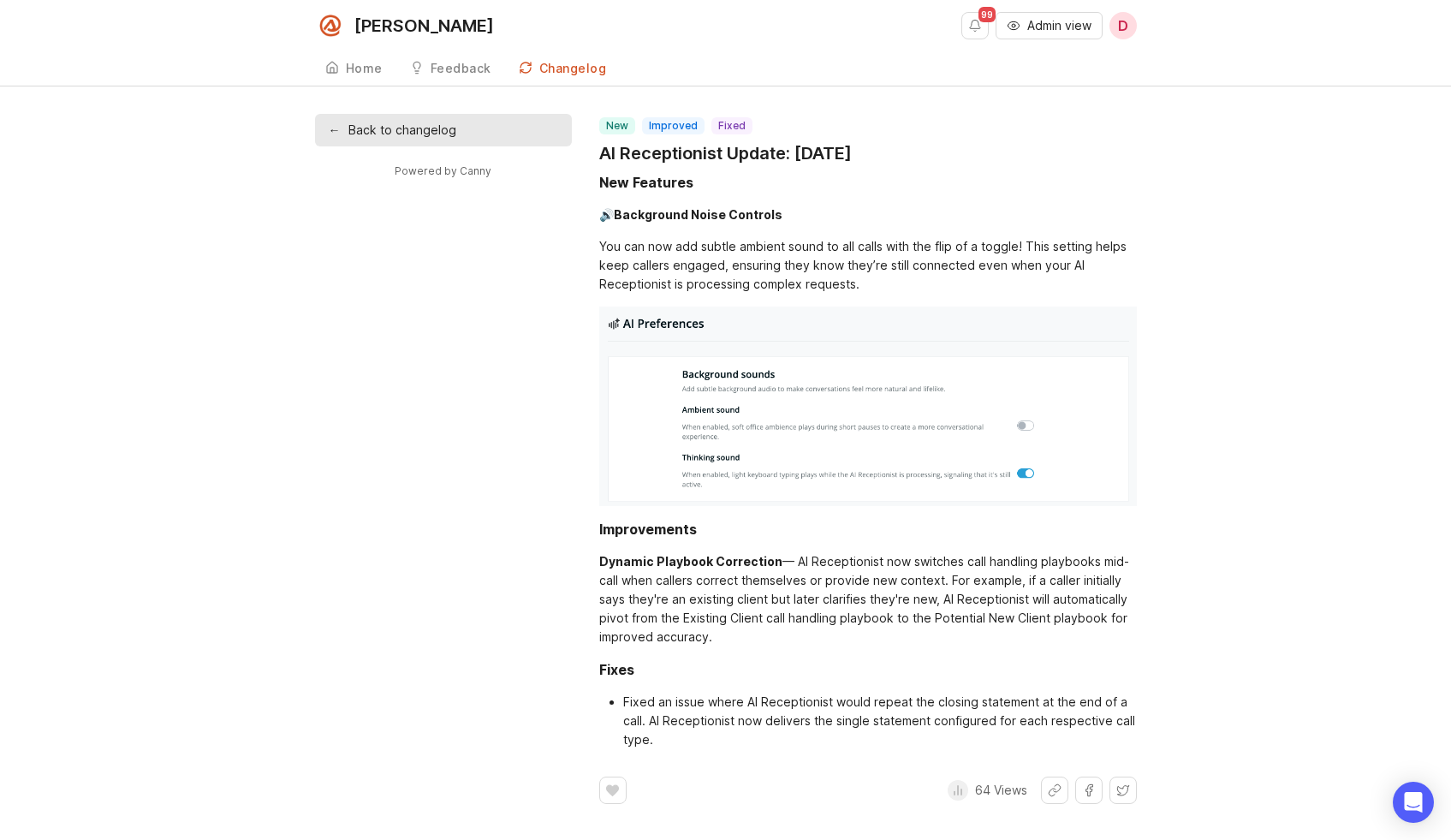
click at [426, 116] on link "← Back to changelog" at bounding box center [444, 130] width 257 height 32
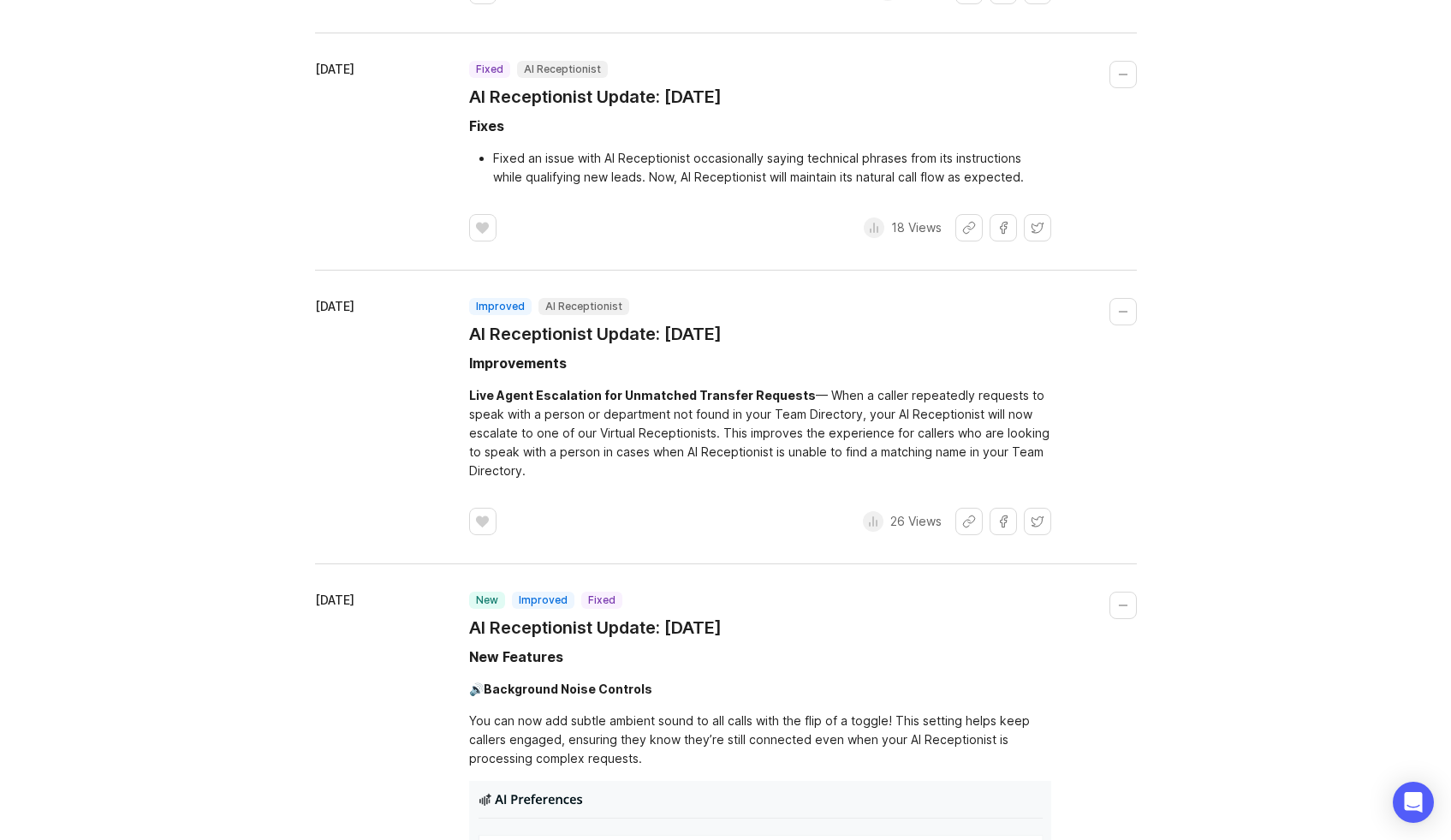
scroll to position [1006, 0]
